Goal: Information Seeking & Learning: Learn about a topic

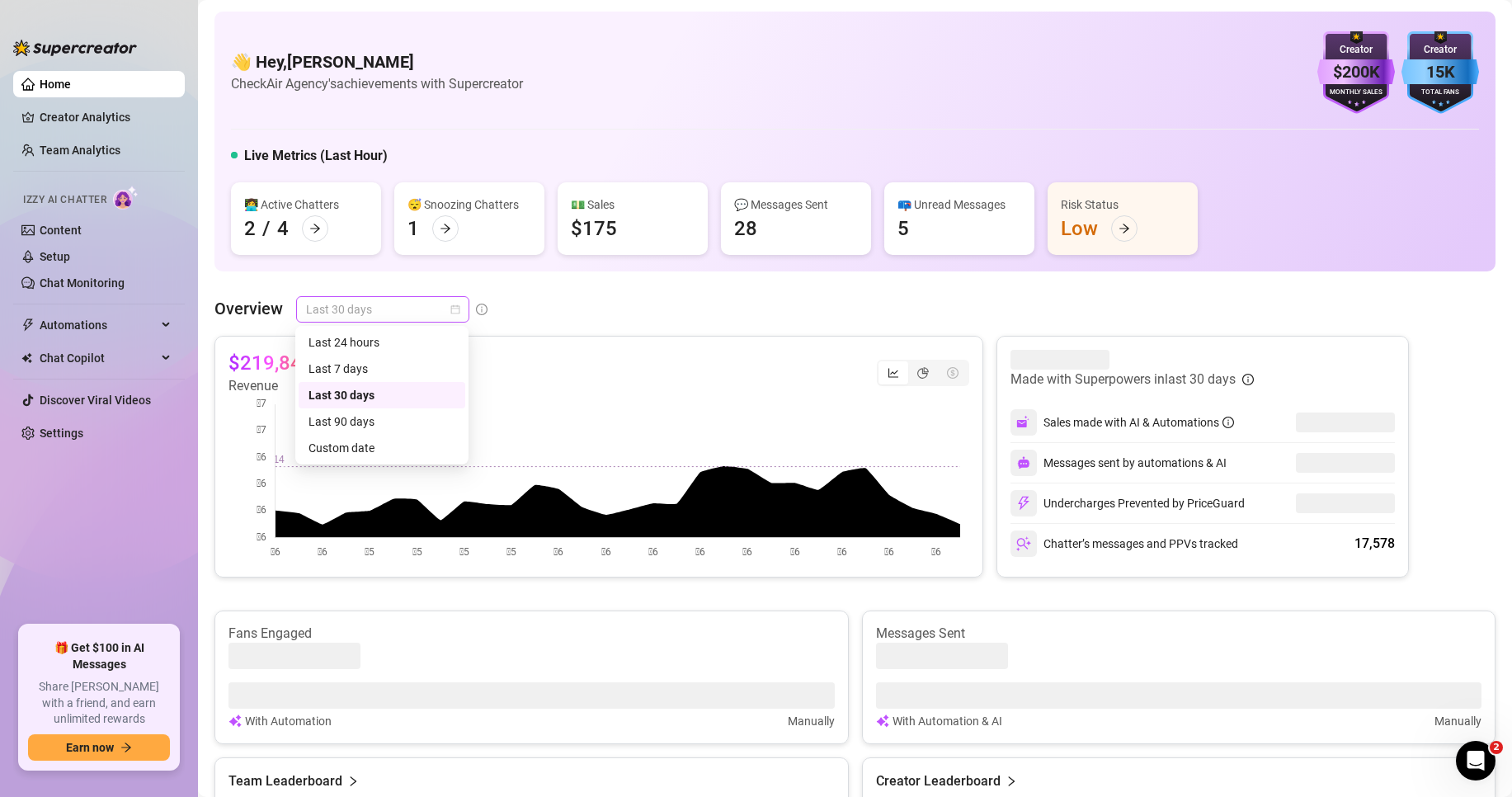
click at [331, 310] on span "Last 30 days" at bounding box center [383, 309] width 154 height 25
click at [267, 288] on div "👋 Hey, [PERSON_NAME] Check Air Agency's achievements with Supercreator $200K Cr…" at bounding box center [855, 634] width 1281 height 1246
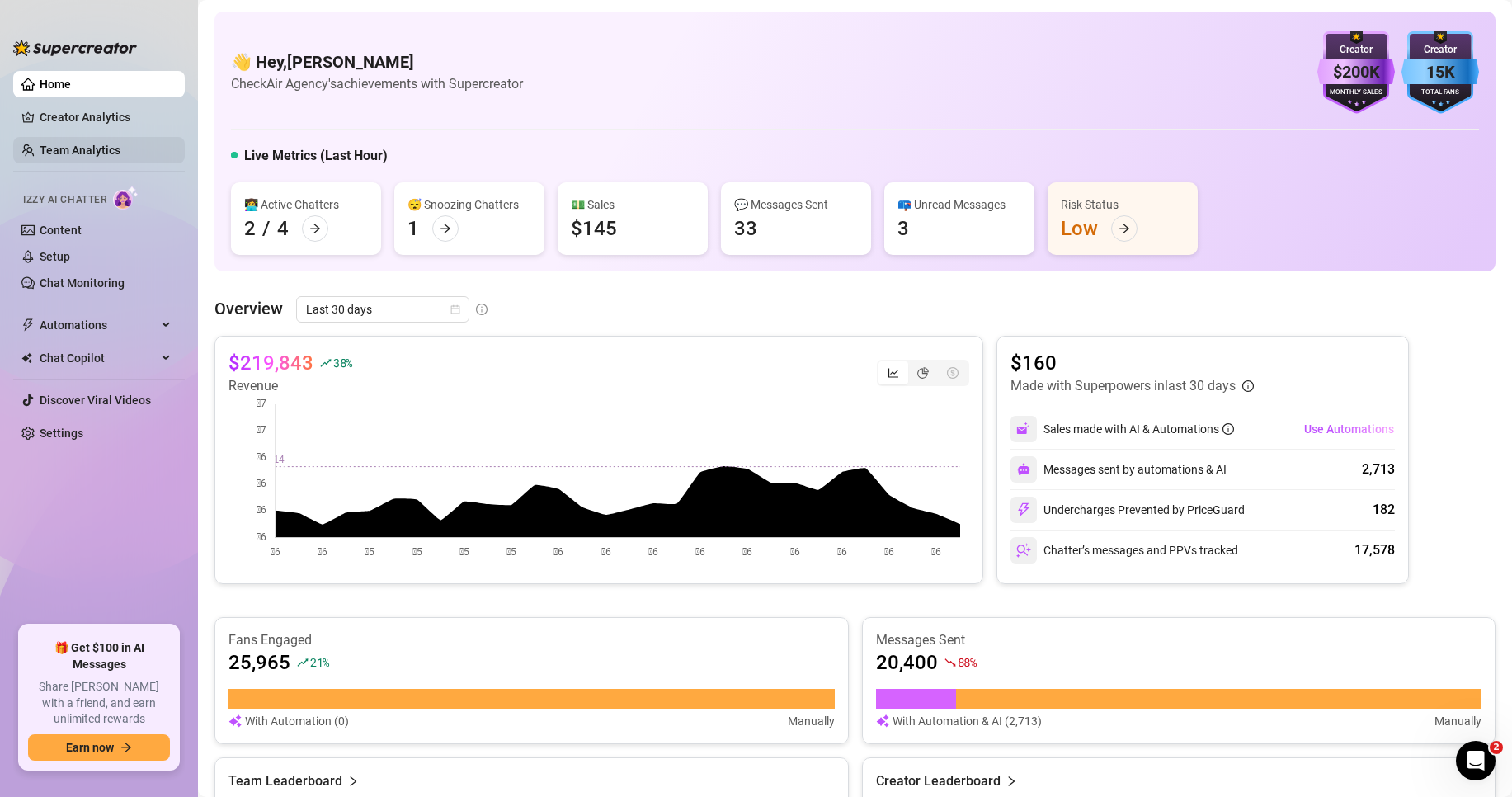
click at [92, 152] on link "Team Analytics" at bounding box center [80, 149] width 81 height 13
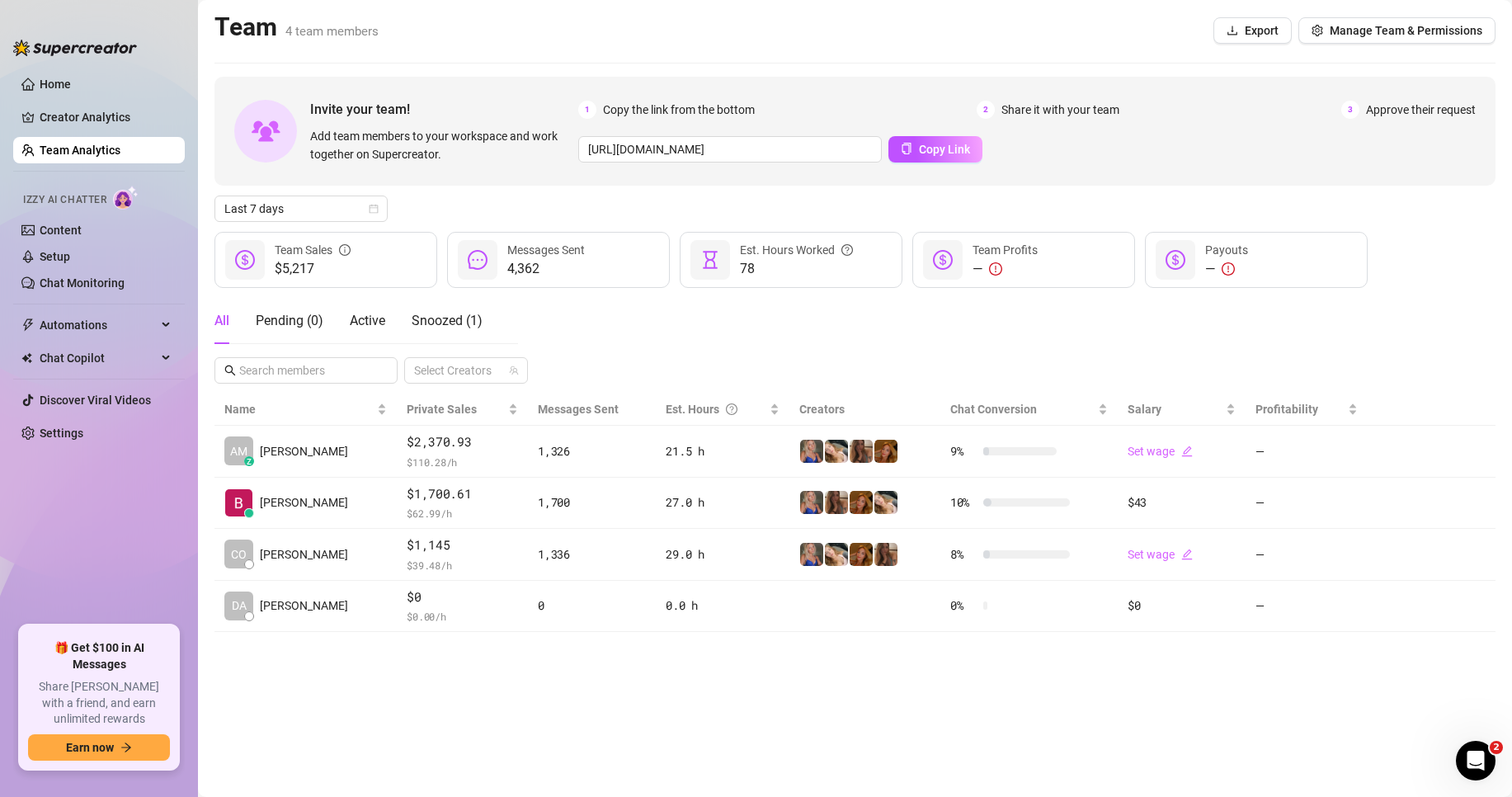
click at [658, 316] on div "All Pending ( 0 ) Active Snoozed ( 1 ) Select Creators" at bounding box center [855, 340] width 1281 height 86
click at [311, 210] on span "Last 7 days" at bounding box center [300, 208] width 154 height 25
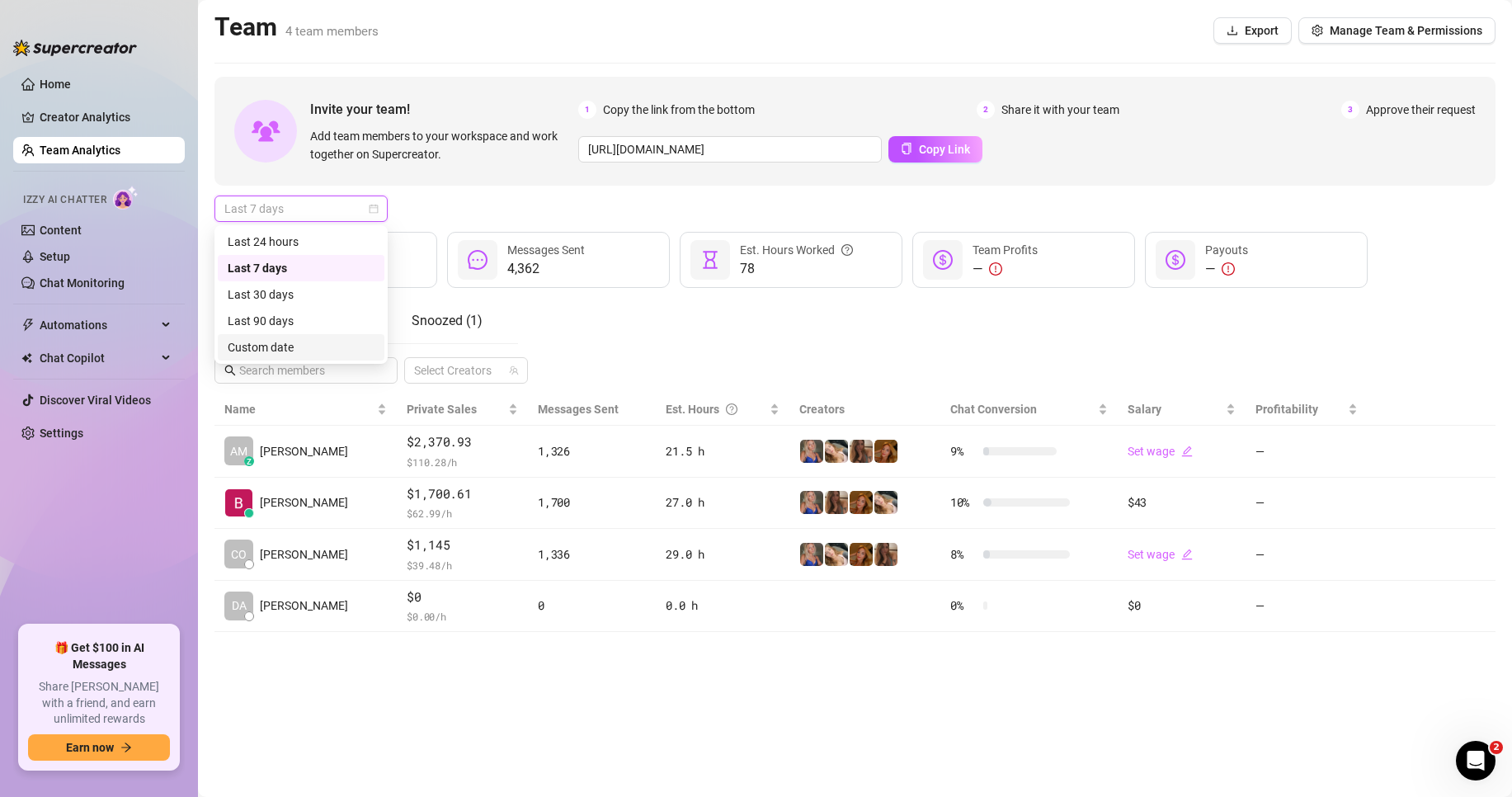
click at [283, 345] on div "Custom date" at bounding box center [300, 347] width 147 height 18
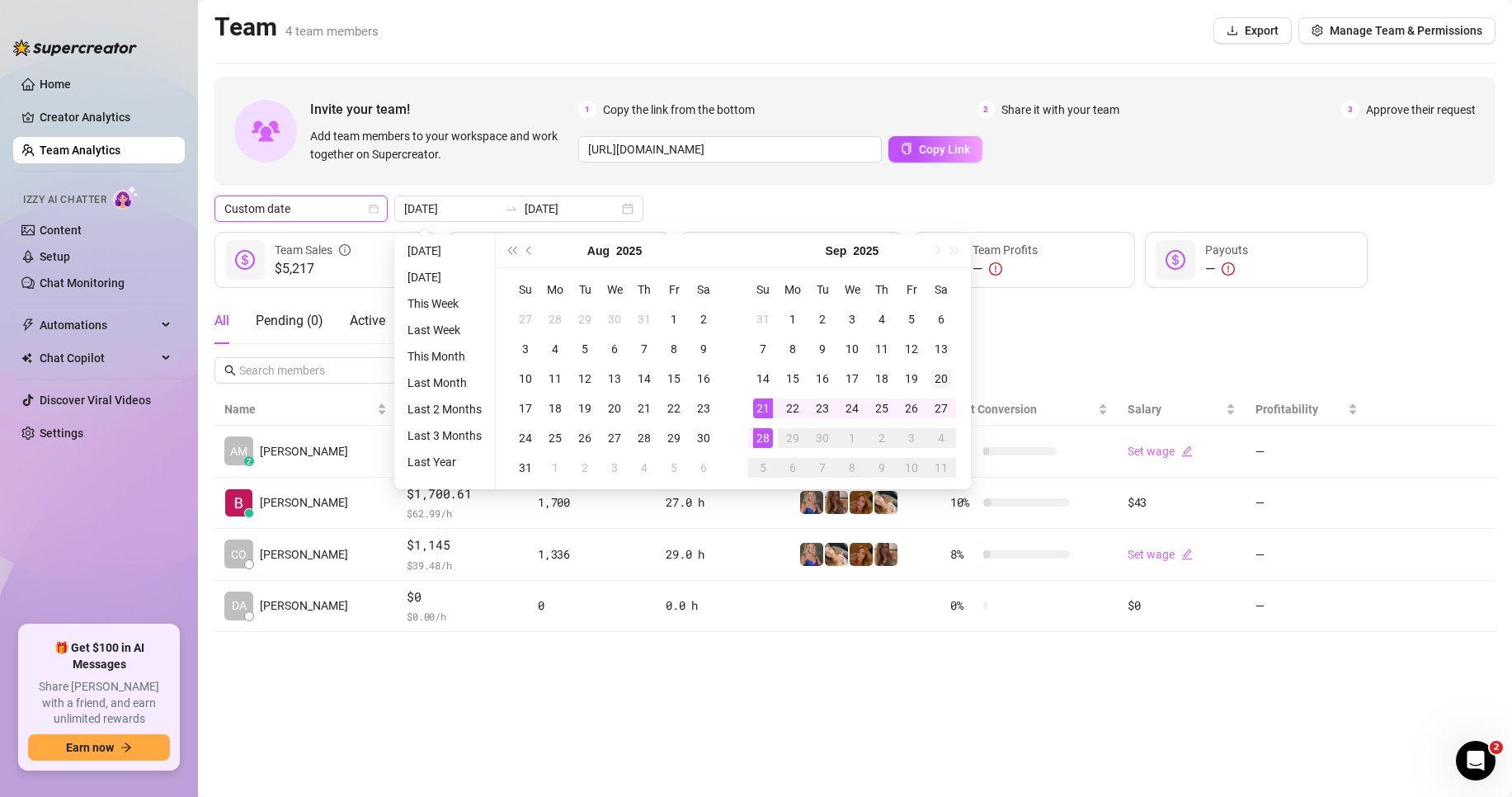
type input "[DATE]"
click at [942, 377] on div "20" at bounding box center [941, 379] width 20 height 20
type input "[DATE]"
click at [917, 406] on div "26" at bounding box center [911, 408] width 20 height 20
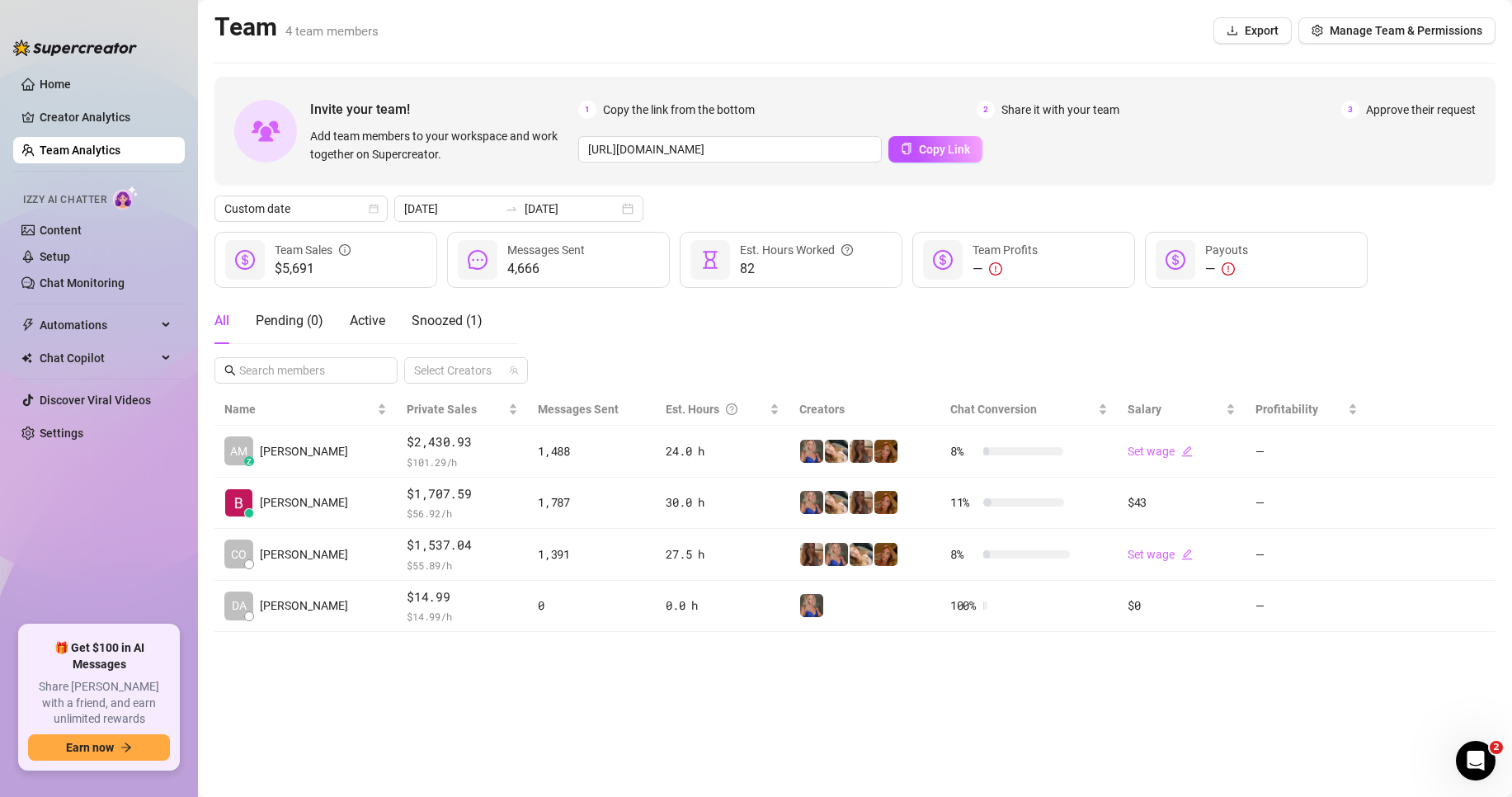
click at [920, 321] on div "All Pending ( 0 ) Active Snoozed ( 1 ) Select Creators" at bounding box center [855, 340] width 1281 height 86
